Goal: Information Seeking & Learning: Learn about a topic

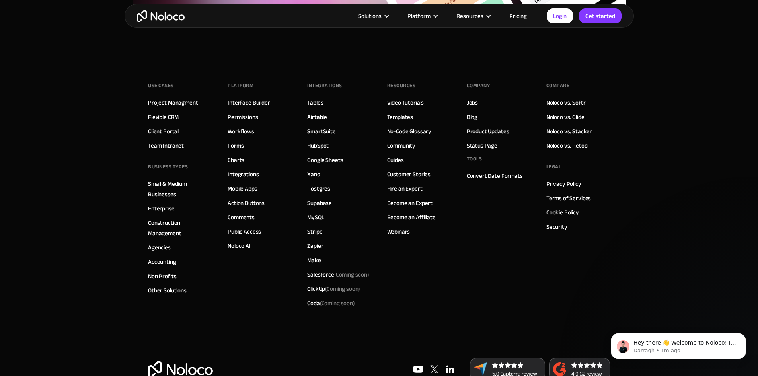
scroll to position [3343, 0]
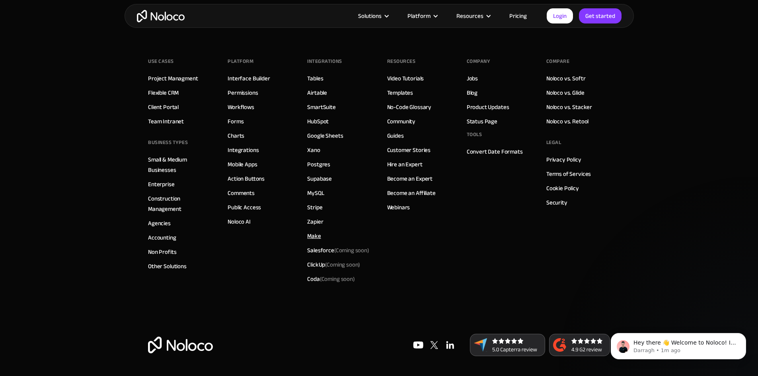
click at [311, 236] on link "Make" at bounding box center [314, 236] width 14 height 10
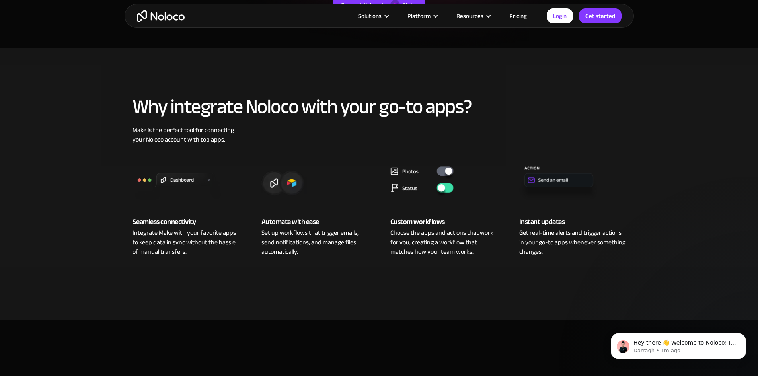
scroll to position [318, 0]
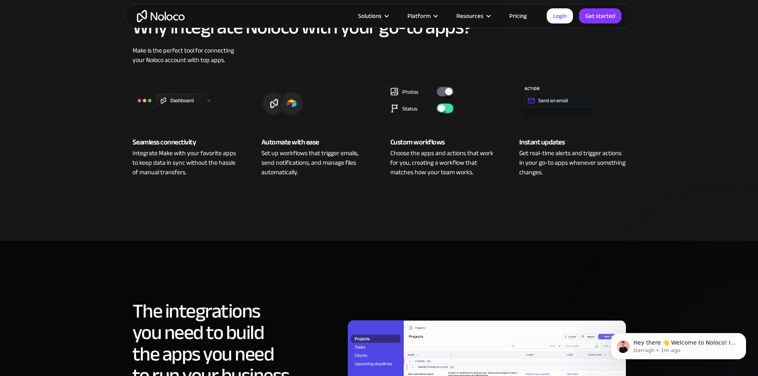
click at [441, 94] on img at bounding box center [443, 101] width 107 height 48
click at [446, 113] on img at bounding box center [443, 101] width 107 height 48
click at [427, 150] on div "Choose the apps and actions that work for you, creating a workflow that matches…" at bounding box center [443, 162] width 107 height 29
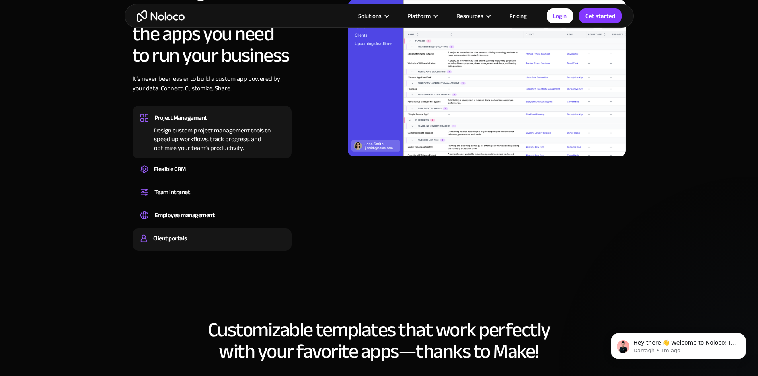
scroll to position [637, 0]
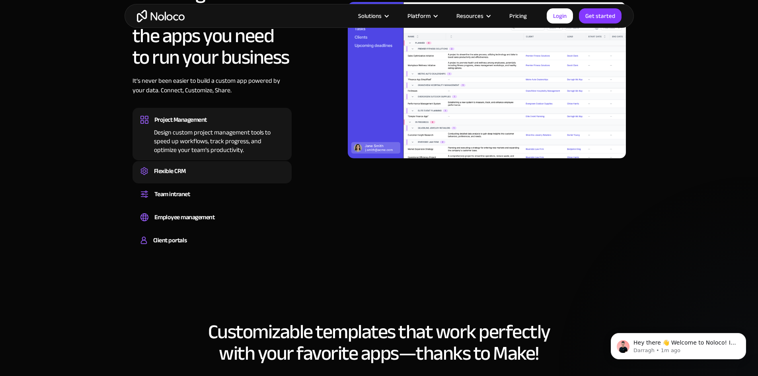
click at [169, 169] on div "Flexible CRM" at bounding box center [170, 171] width 32 height 12
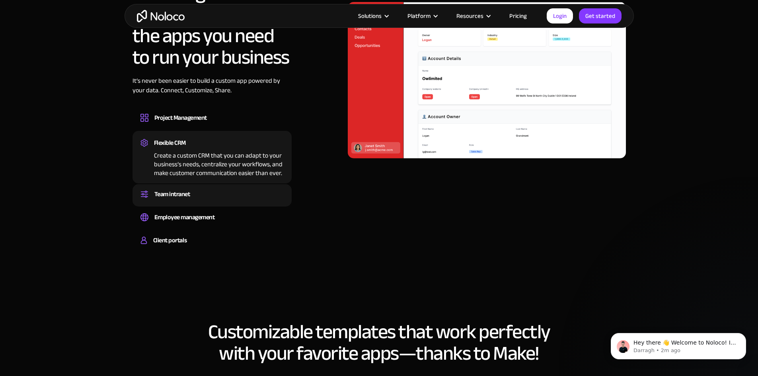
click at [177, 189] on div "Team intranet" at bounding box center [172, 194] width 36 height 12
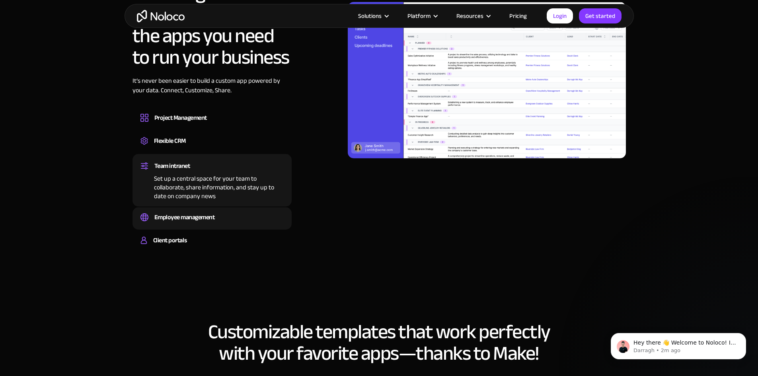
click at [202, 218] on div "Employee management" at bounding box center [184, 217] width 60 height 12
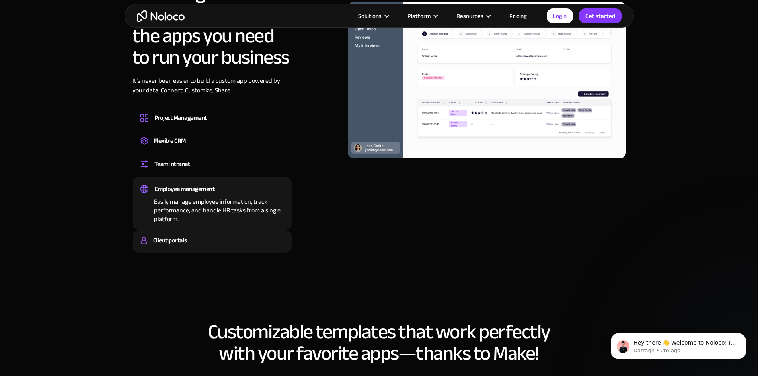
click at [172, 246] on div "Build a secure, fully-branded, and personalized client portal that lets your cu…" at bounding box center [211, 247] width 143 height 2
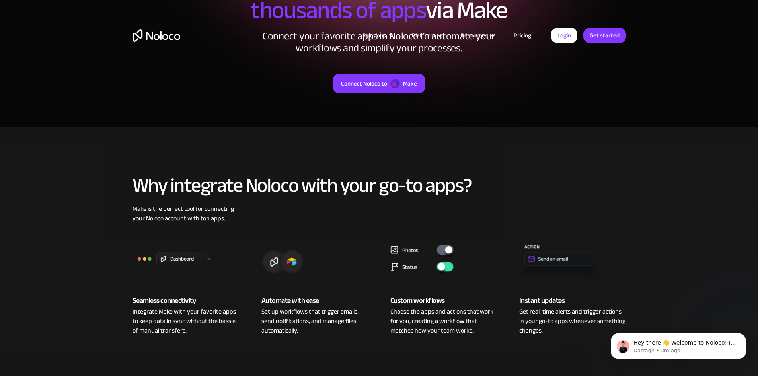
scroll to position [0, 0]
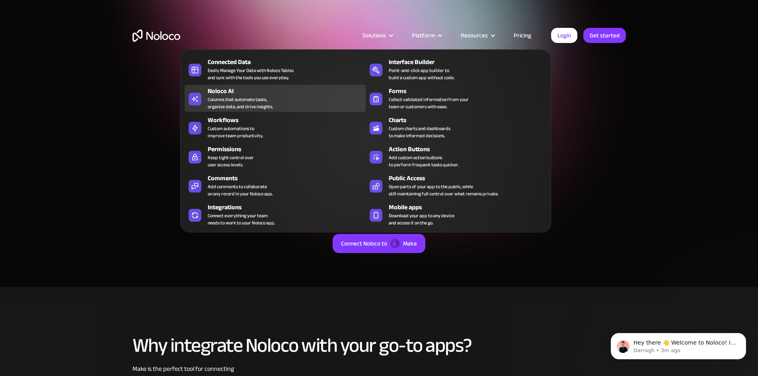
click at [248, 91] on div "Noloco AI" at bounding box center [289, 91] width 162 height 10
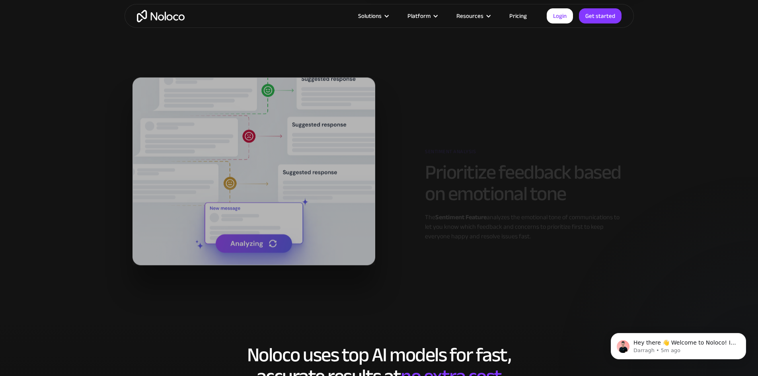
scroll to position [1432, 0]
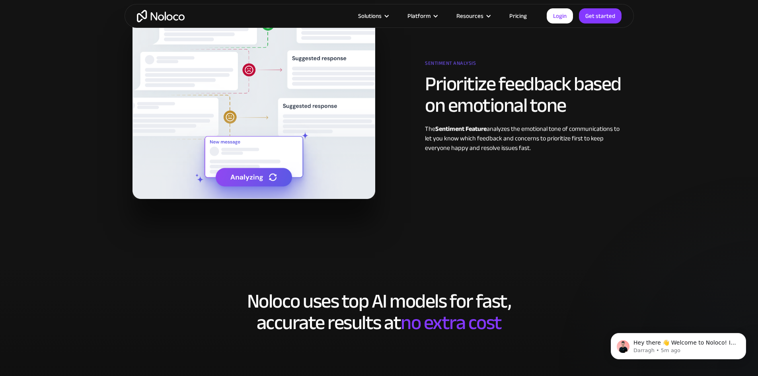
click at [225, 172] on img at bounding box center [253, 105] width 243 height 188
click at [241, 180] on img at bounding box center [253, 105] width 243 height 188
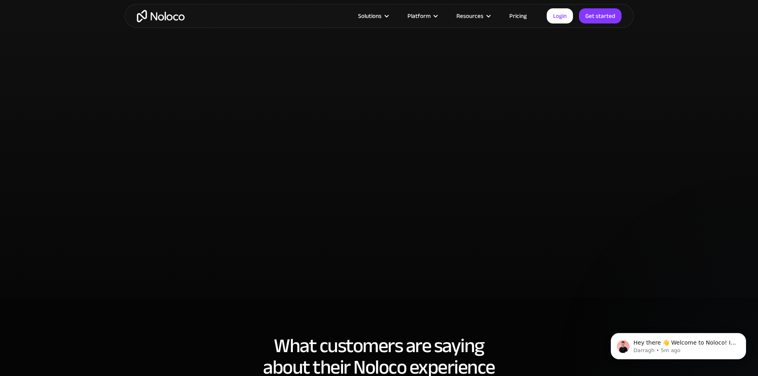
scroll to position [1870, 0]
